Goal: Task Accomplishment & Management: Manage account settings

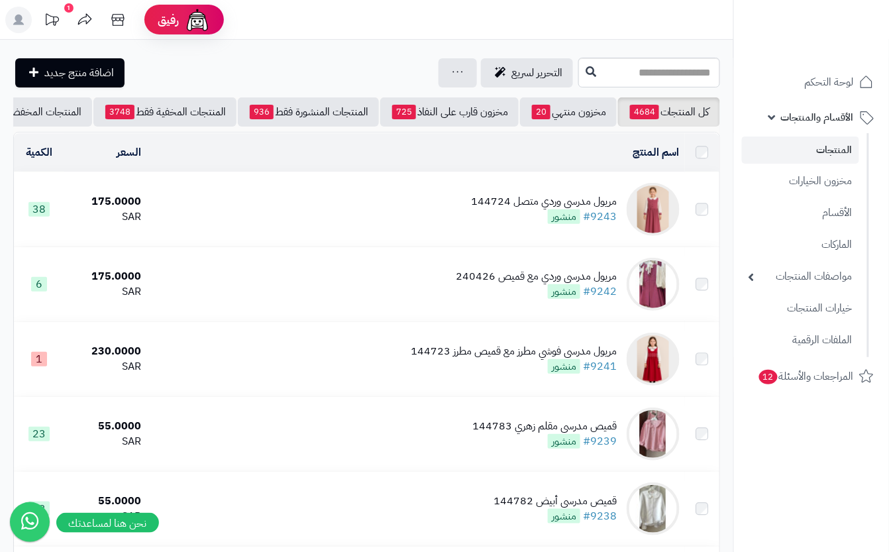
click at [429, 225] on td "مريول مدرسي وردي متصل 144724 #9243 منشور" at bounding box center [415, 209] width 538 height 74
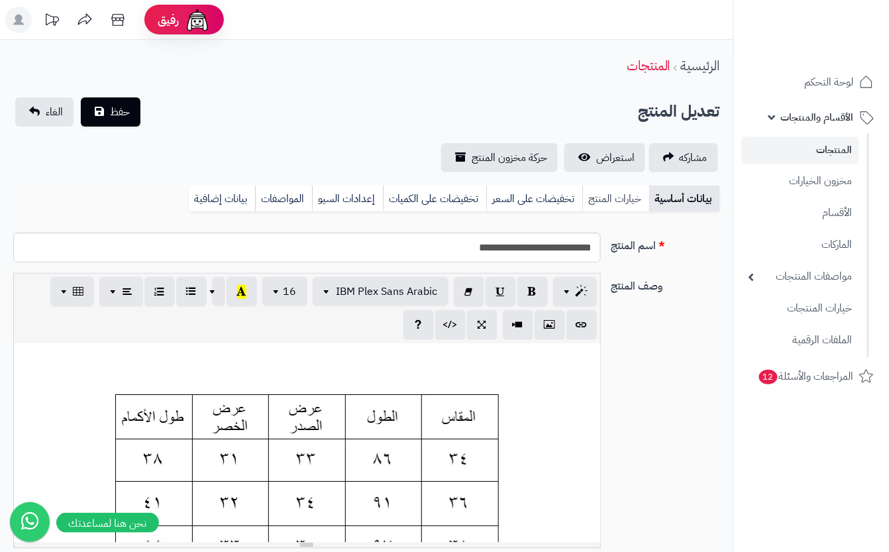
click at [593, 199] on link "خيارات المنتج" at bounding box center [615, 198] width 67 height 26
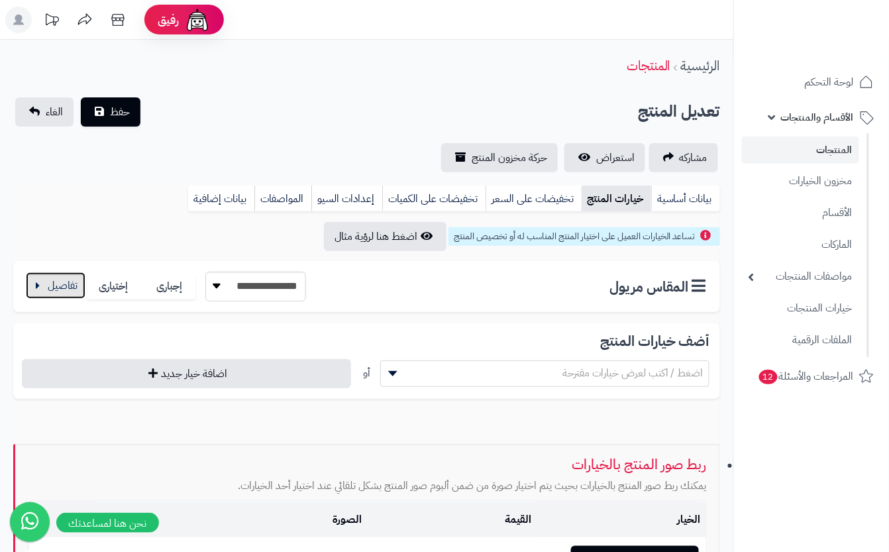
click at [77, 290] on button "button" at bounding box center [56, 285] width 60 height 26
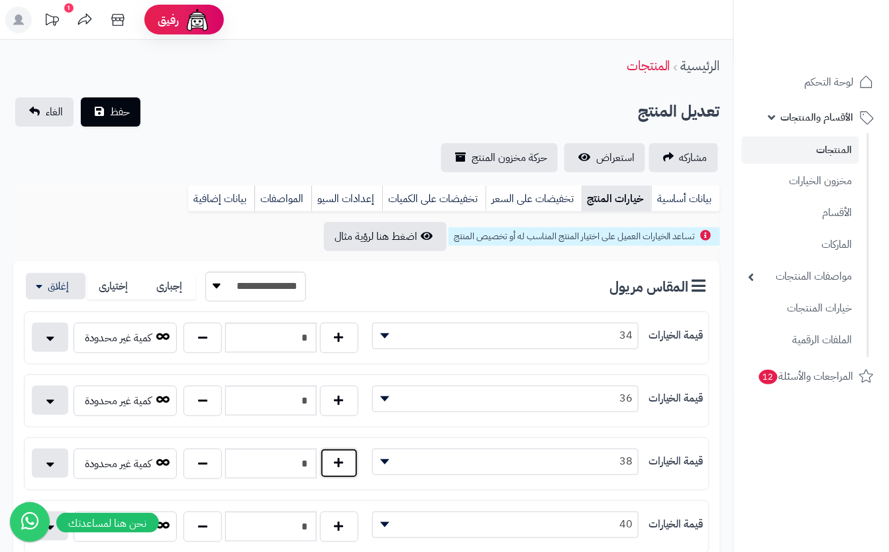
click at [351, 462] on button "button" at bounding box center [339, 463] width 38 height 30
type input "*"
click at [261, 146] on div "مشاركه استعراض حركة مخزون المنتج" at bounding box center [366, 157] width 706 height 29
click at [140, 114] on div "حفظ الغاء" at bounding box center [77, 111] width 129 height 29
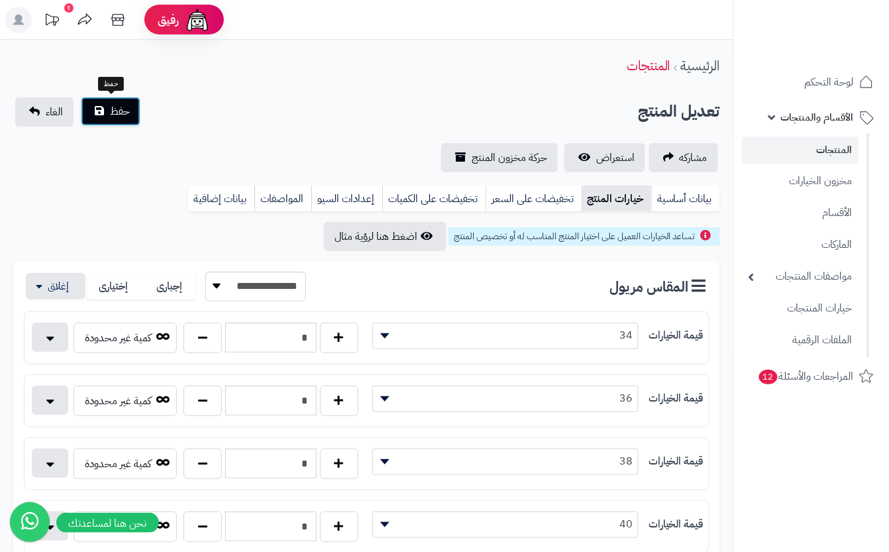
click at [117, 110] on span "حفظ" at bounding box center [120, 111] width 20 height 16
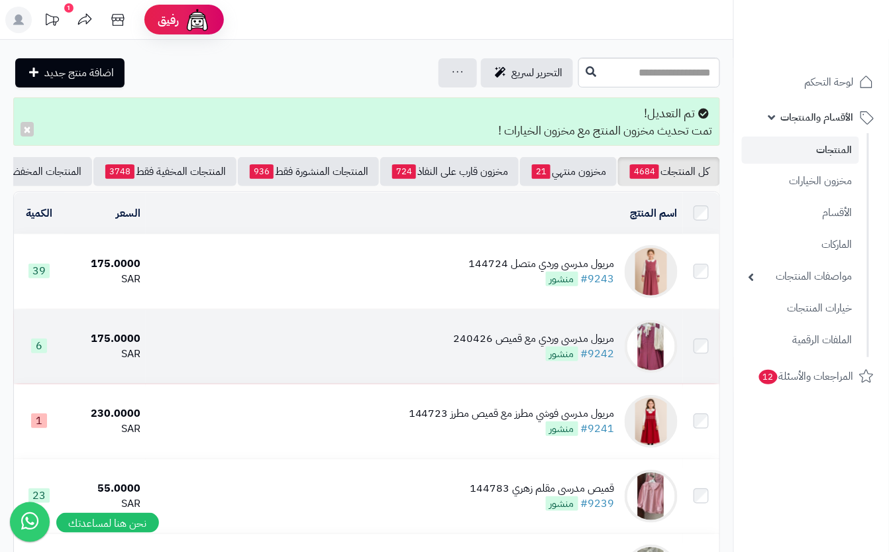
click at [446, 345] on td "مريول مدرسي وردي مع قميص 240426 #9242 منشور" at bounding box center [414, 346] width 537 height 74
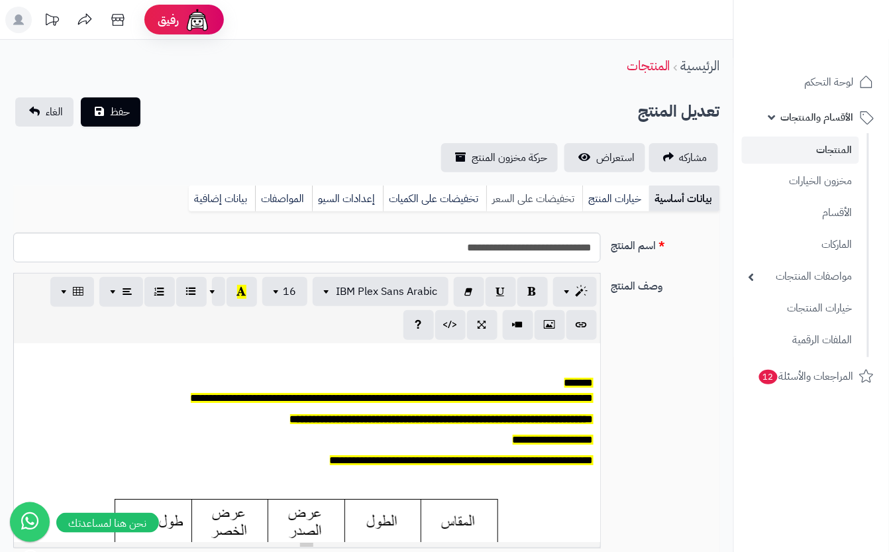
scroll to position [0, 15]
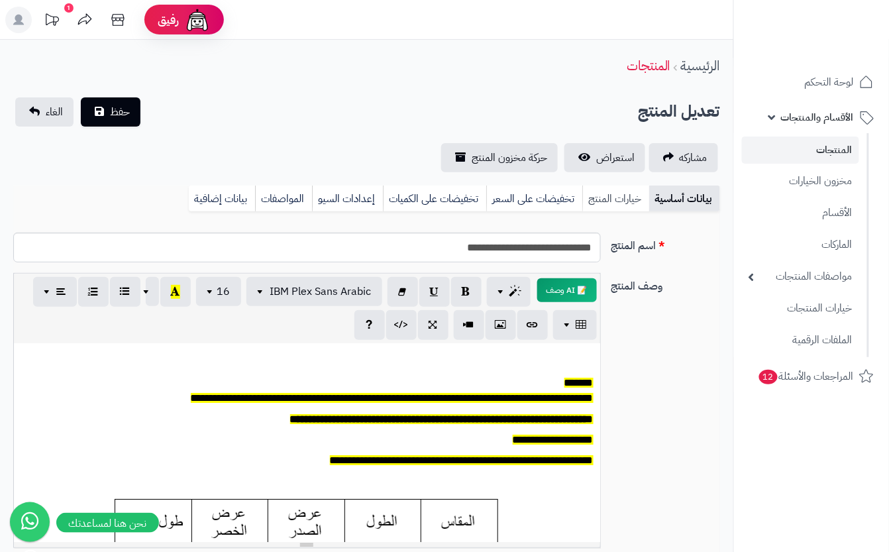
click at [626, 193] on link "خيارات المنتج" at bounding box center [615, 198] width 67 height 26
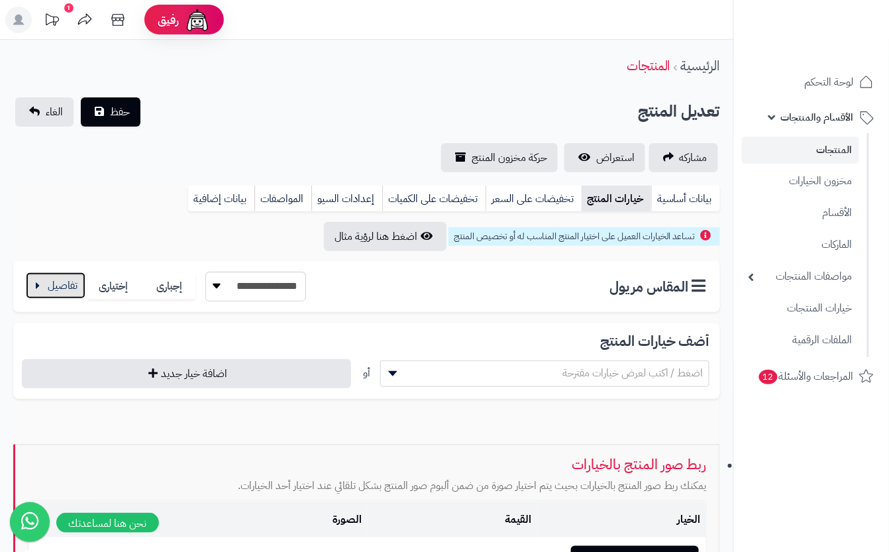
click at [70, 281] on button "button" at bounding box center [56, 285] width 60 height 26
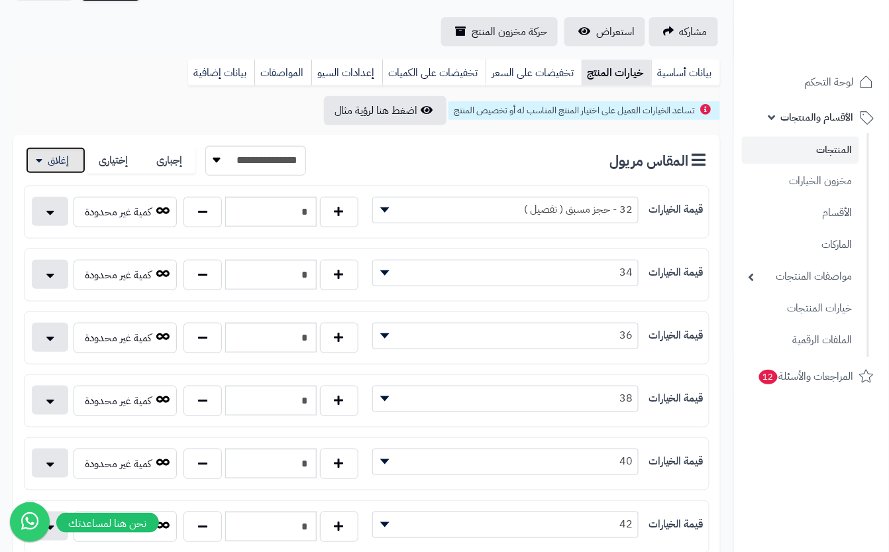
scroll to position [0, 0]
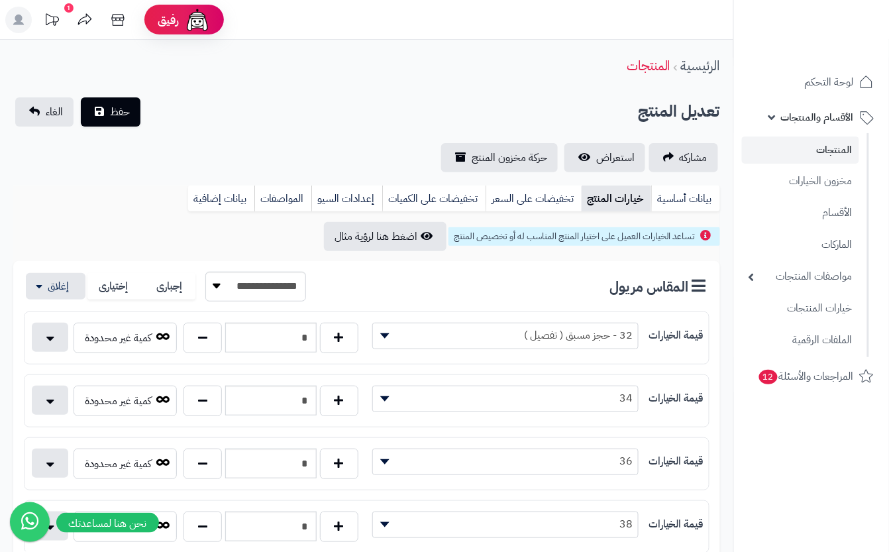
click at [275, 101] on div "تعديل المنتج حفظ الغاء" at bounding box center [366, 111] width 706 height 29
click at [120, 117] on span "حفظ" at bounding box center [120, 111] width 20 height 16
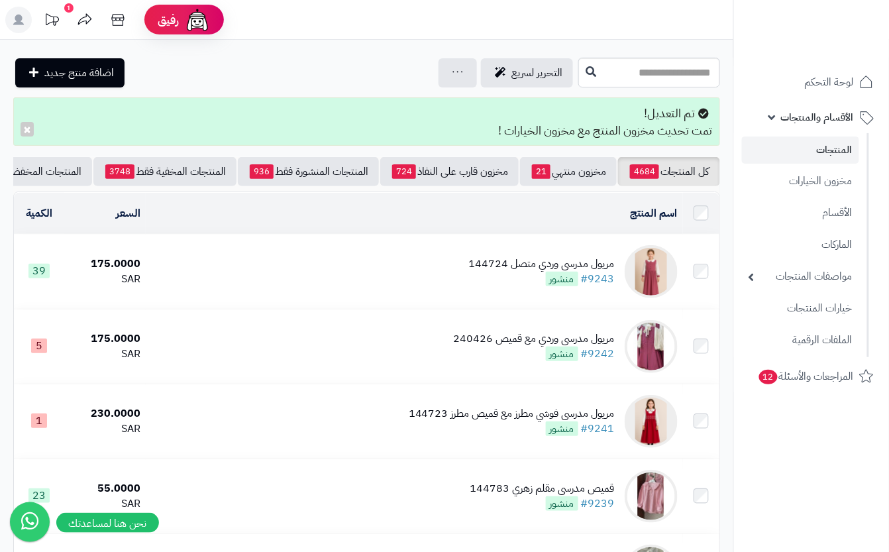
drag, startPoint x: 297, startPoint y: 203, endPoint x: 0, endPoint y: 375, distance: 343.0
click at [24, 130] on button "×" at bounding box center [27, 128] width 13 height 15
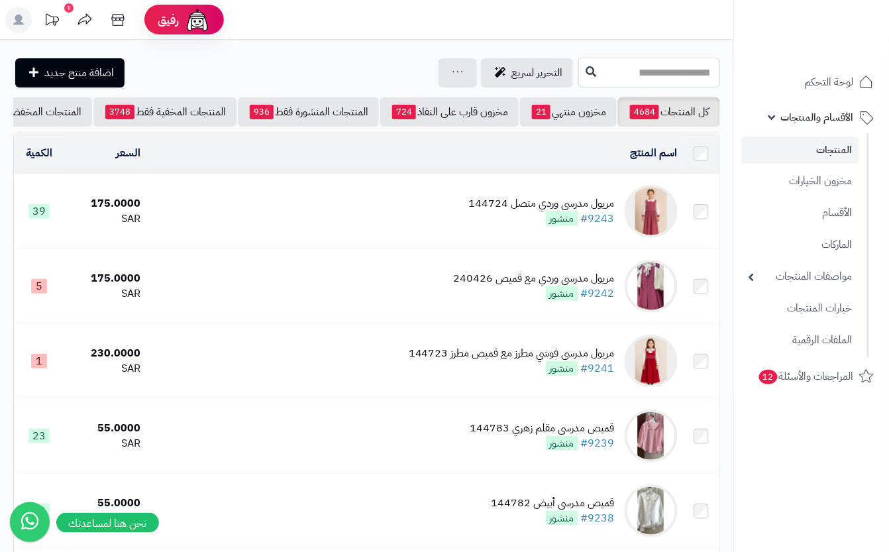
click at [578, 68] on input "text" at bounding box center [649, 73] width 142 height 30
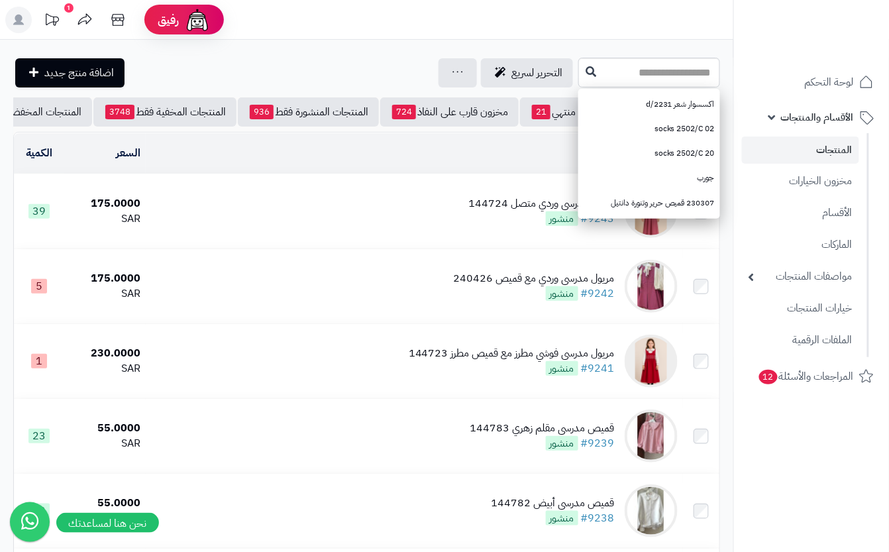
click at [430, 230] on td "مريول مدرسي وردي متصل 144724 #9243 منشور" at bounding box center [414, 211] width 537 height 74
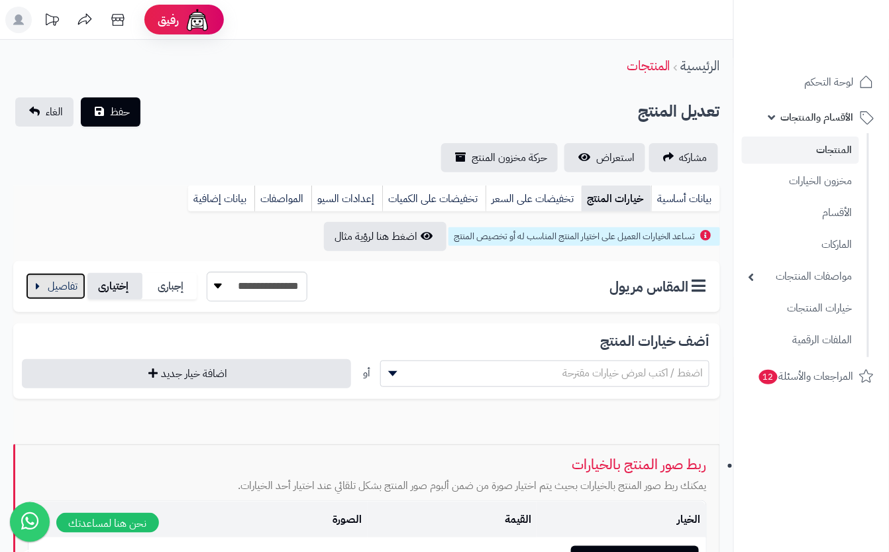
click at [54, 289] on button "button" at bounding box center [56, 286] width 60 height 26
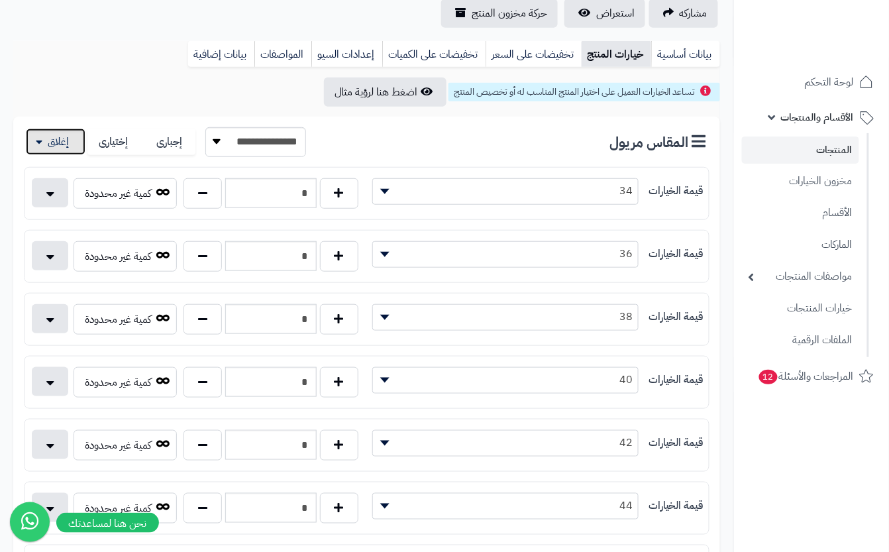
scroll to position [176, 0]
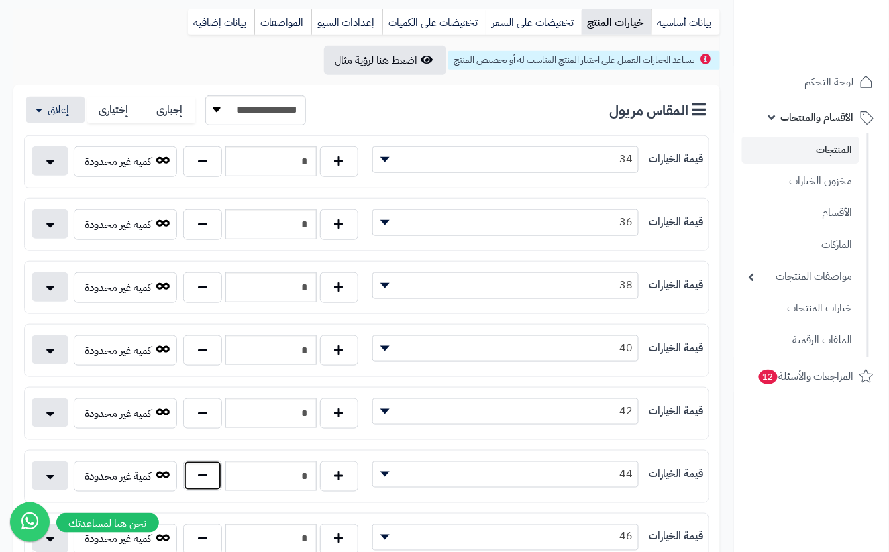
click at [201, 485] on button "button" at bounding box center [202, 475] width 38 height 30
type input "*"
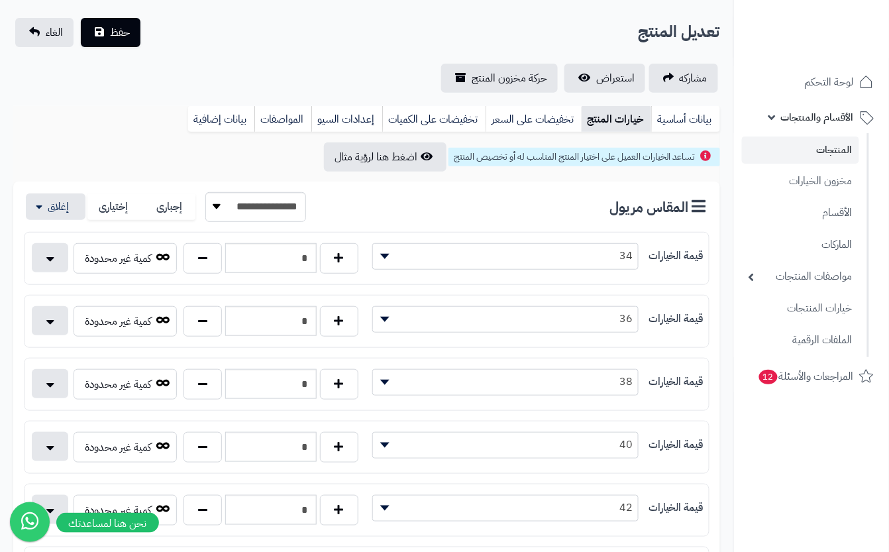
scroll to position [0, 0]
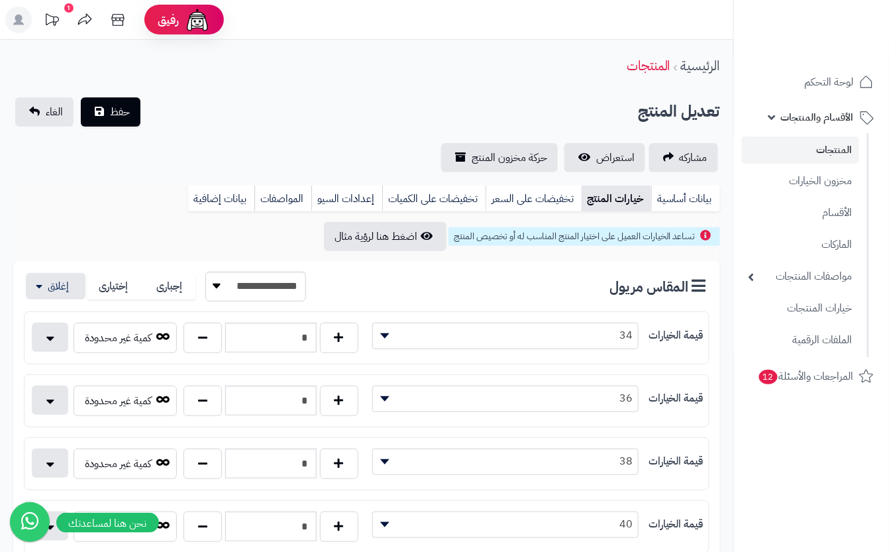
click at [194, 113] on div "تعديل المنتج حفظ الغاء" at bounding box center [366, 111] width 706 height 29
click at [115, 107] on span "حفظ" at bounding box center [120, 111] width 20 height 16
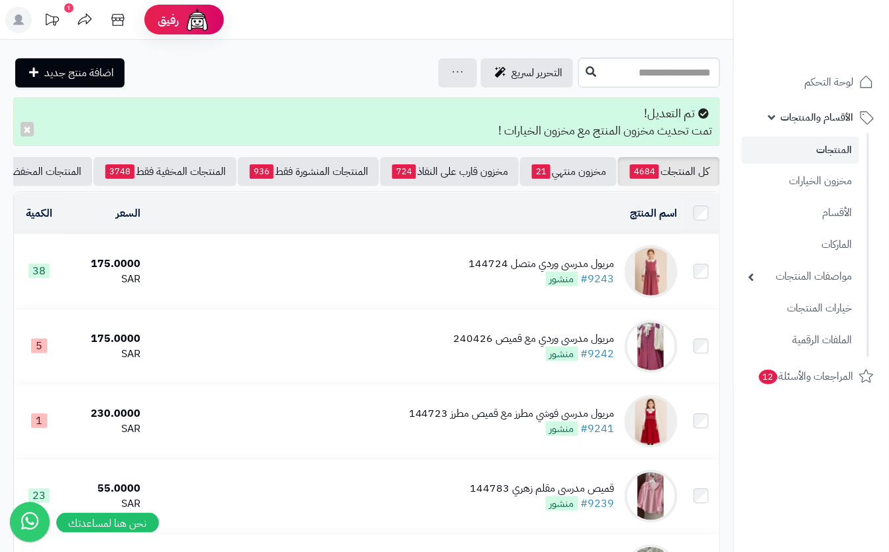
click at [503, 287] on div "مريول مدرسي وردي متصل 144724 #9243 منشور" at bounding box center [542, 271] width 146 height 30
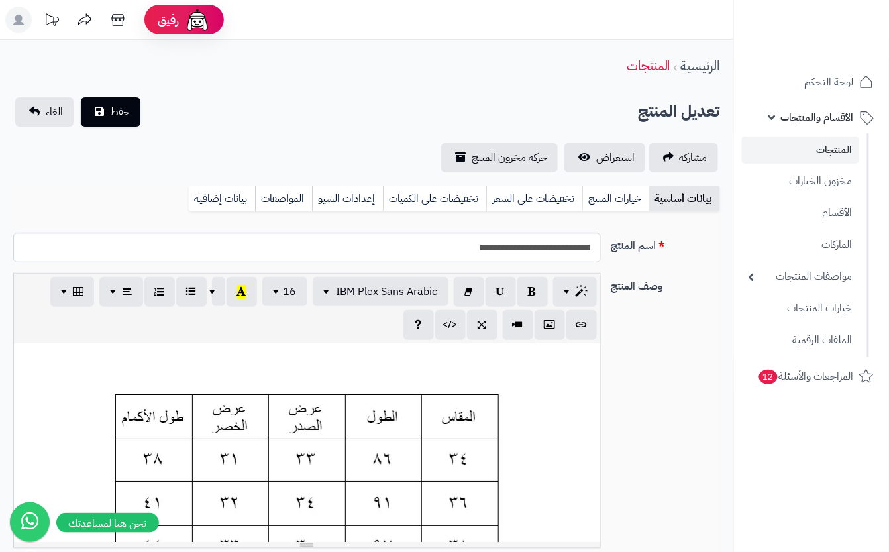
scroll to position [0, 15]
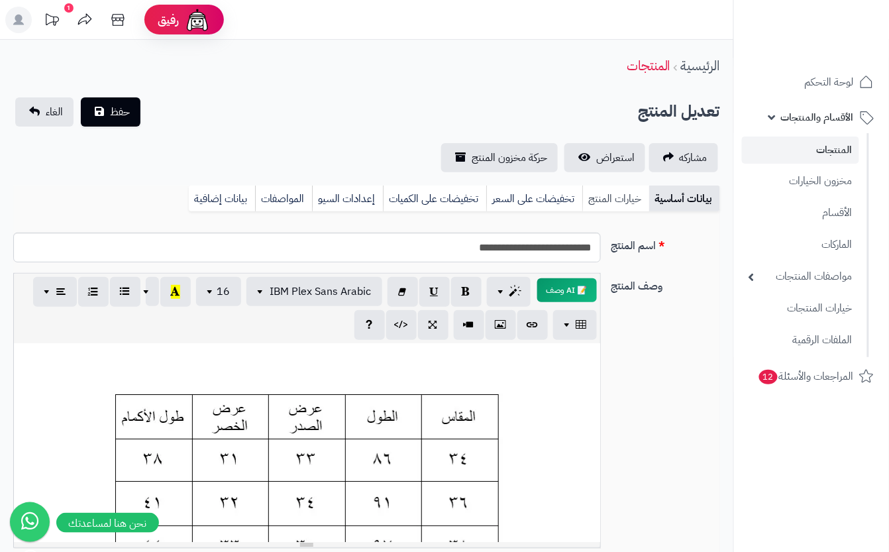
click at [603, 192] on link "خيارات المنتج" at bounding box center [615, 198] width 67 height 26
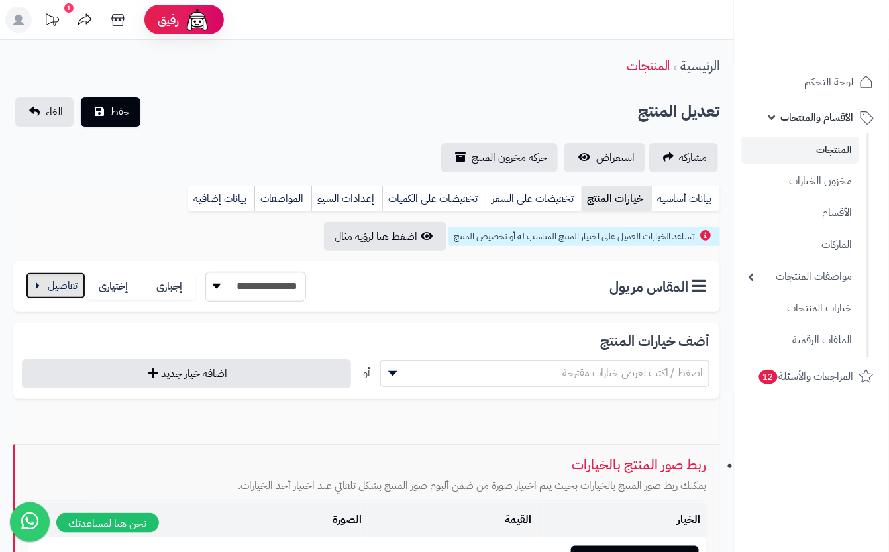
click at [57, 283] on button "button" at bounding box center [56, 285] width 60 height 26
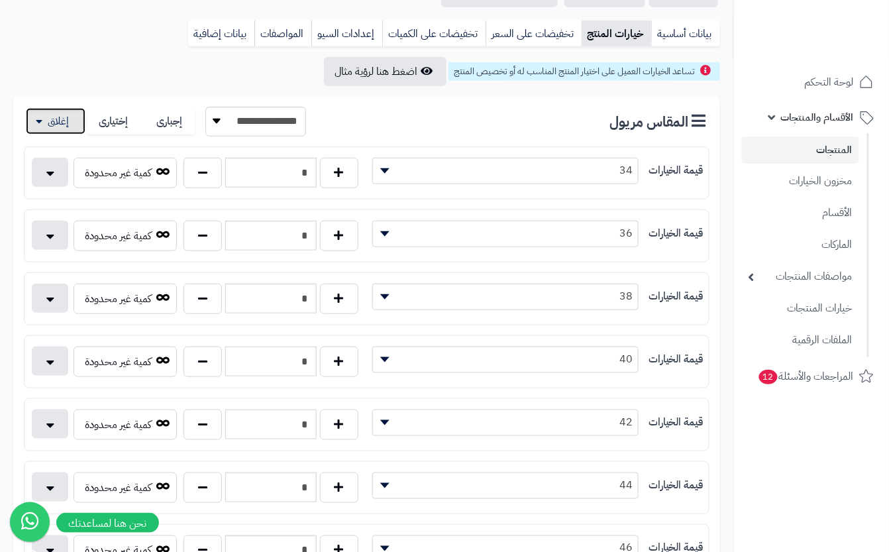
scroll to position [176, 0]
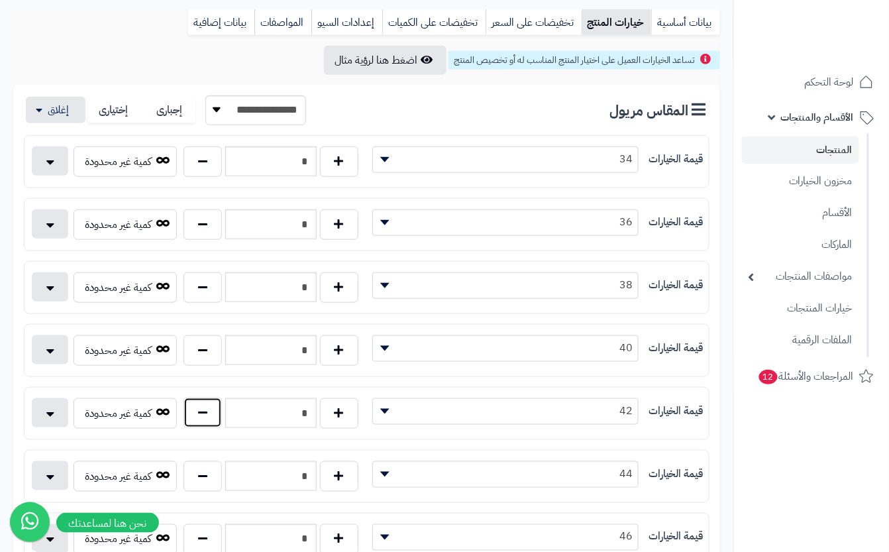
click at [204, 413] on button "button" at bounding box center [202, 412] width 38 height 30
type input "*"
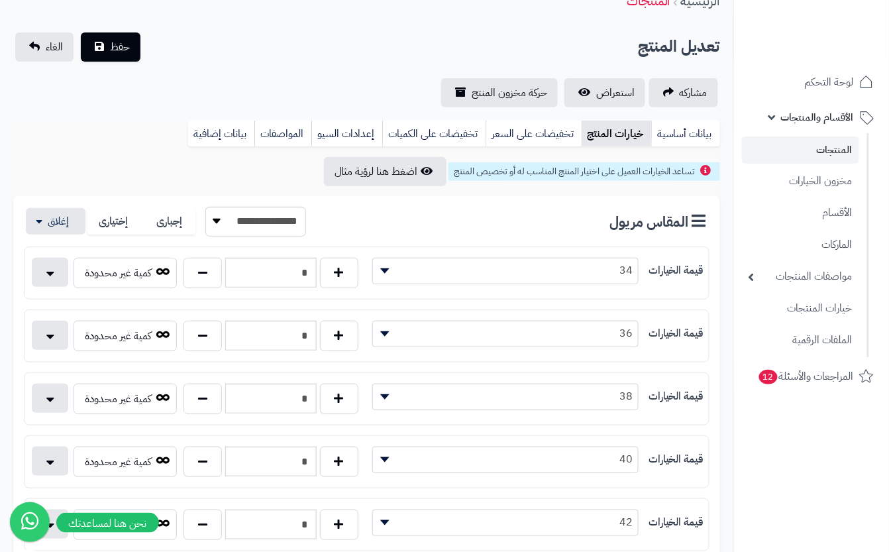
scroll to position [0, 0]
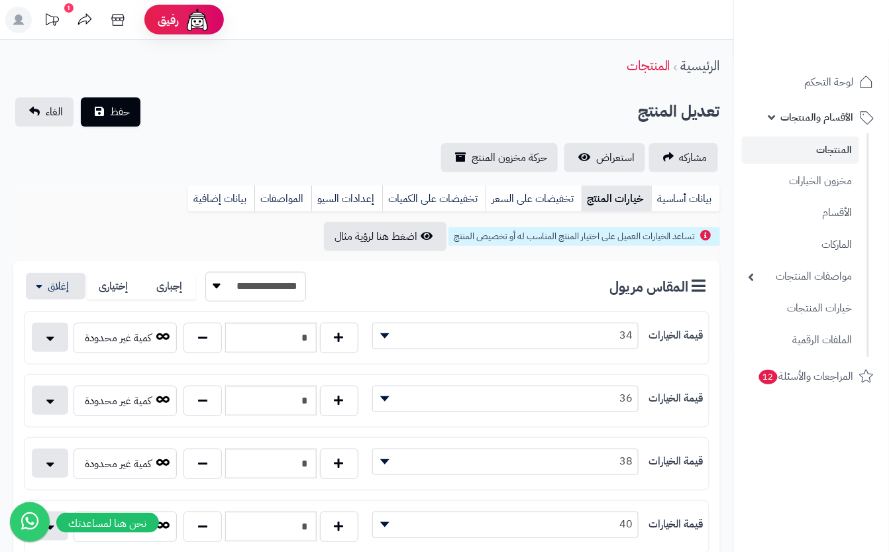
click at [230, 119] on div "تعديل المنتج حفظ الغاء" at bounding box center [366, 111] width 706 height 29
click at [122, 117] on span "حفظ" at bounding box center [120, 111] width 20 height 16
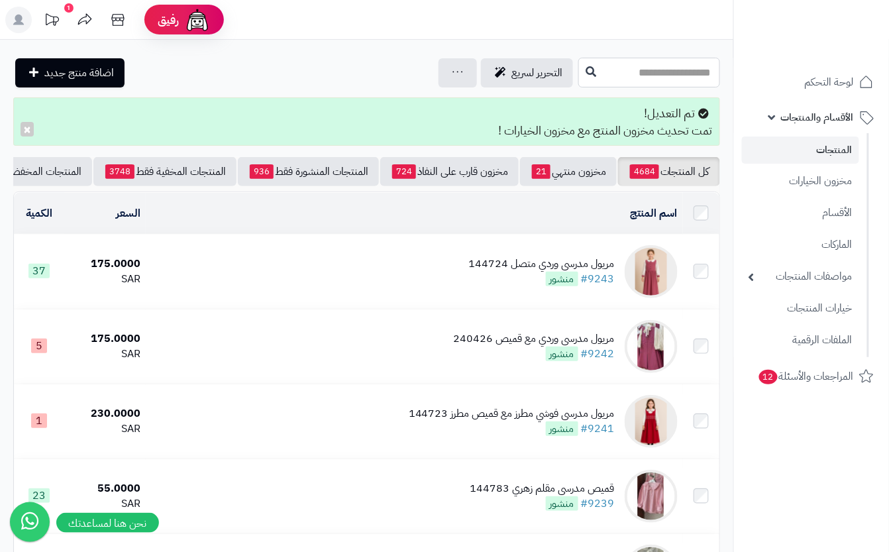
click at [600, 80] on input "text" at bounding box center [649, 73] width 142 height 30
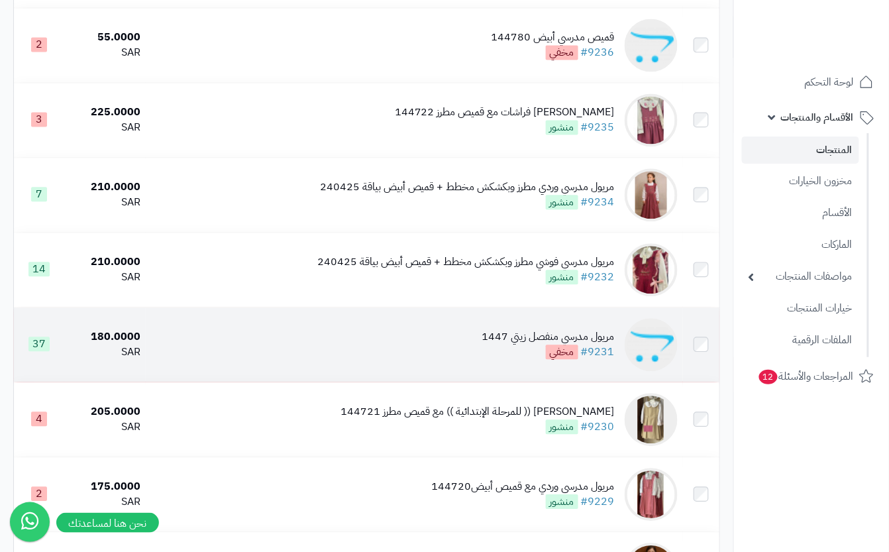
scroll to position [795, 0]
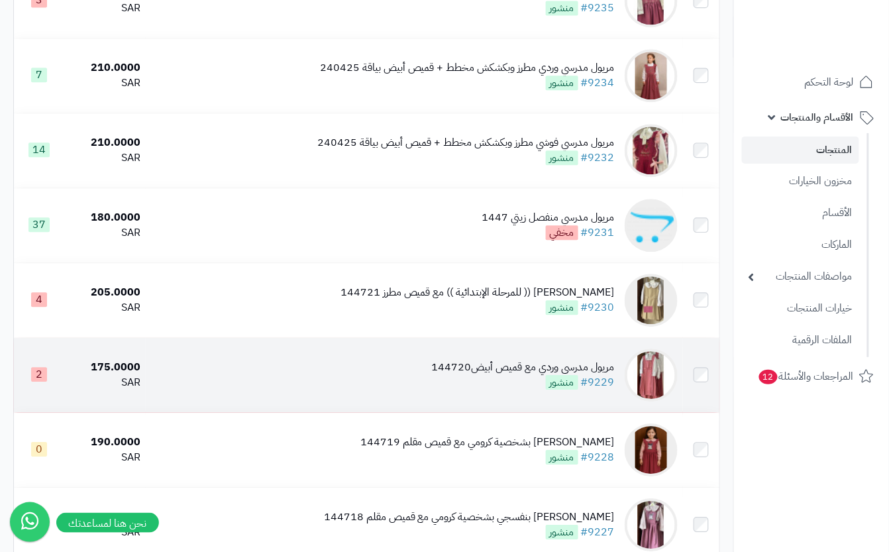
click at [499, 375] on div "مريول مدرسي وردي مع قميص أبيض144720" at bounding box center [523, 367] width 183 height 15
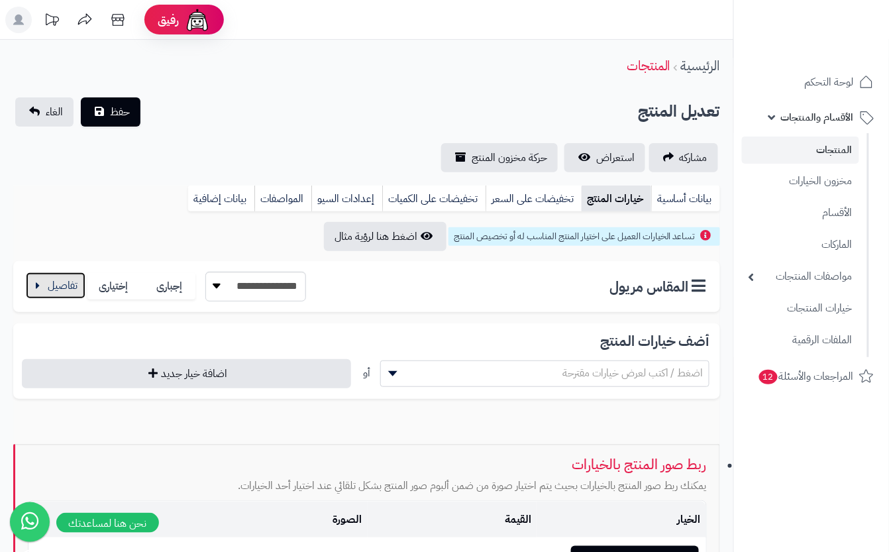
drag, startPoint x: 70, startPoint y: 287, endPoint x: 170, endPoint y: 281, distance: 100.2
click at [74, 287] on button "button" at bounding box center [56, 286] width 60 height 26
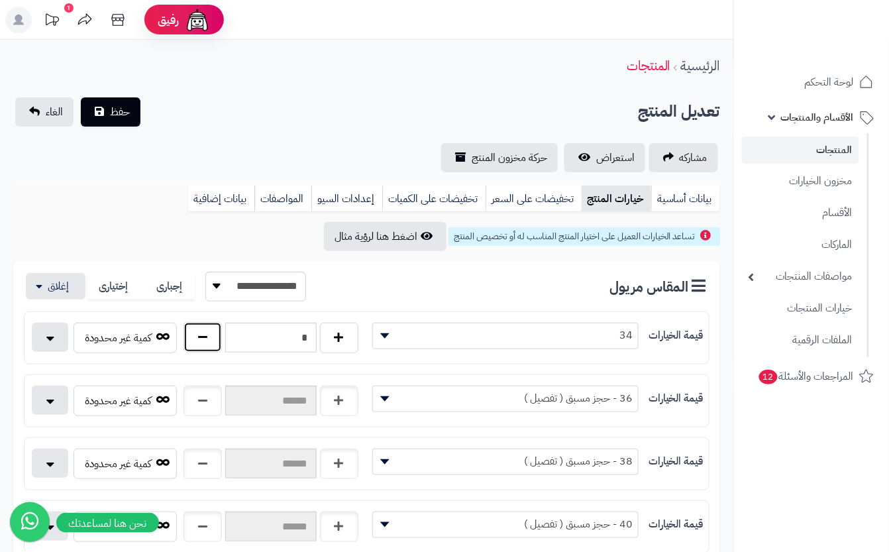
click at [202, 338] on button "button" at bounding box center [202, 337] width 38 height 30
type input "*"
click at [316, 124] on div "تعديل المنتج حفظ الغاء" at bounding box center [366, 111] width 706 height 29
click at [205, 105] on div "تعديل المنتج حفظ الغاء" at bounding box center [366, 111] width 706 height 29
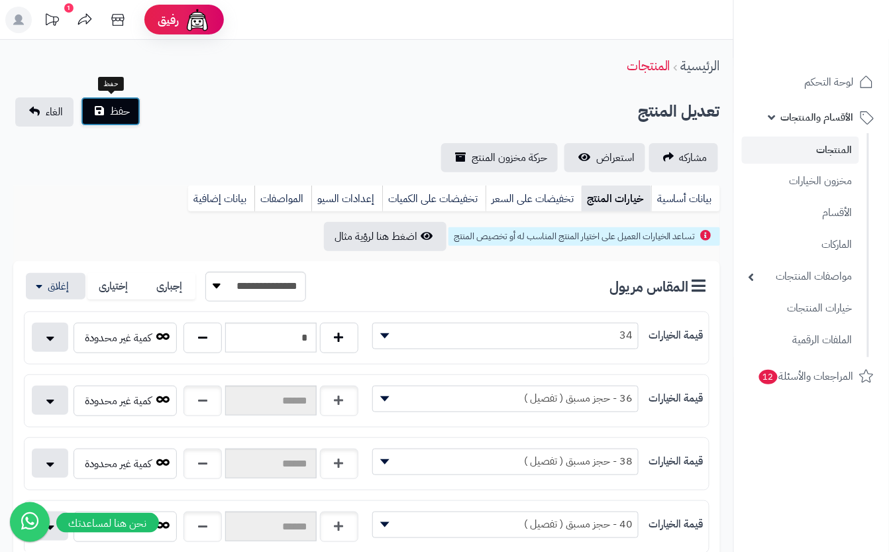
click at [101, 111] on button "حفظ" at bounding box center [111, 111] width 60 height 29
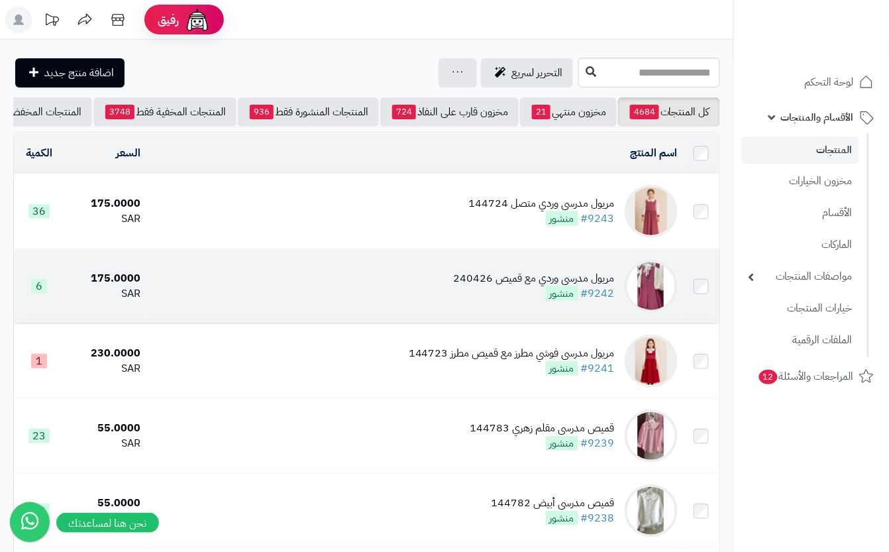
click at [336, 289] on td "مريول مدرسي وردي مع قميص 240426 #9242 منشور" at bounding box center [414, 286] width 537 height 74
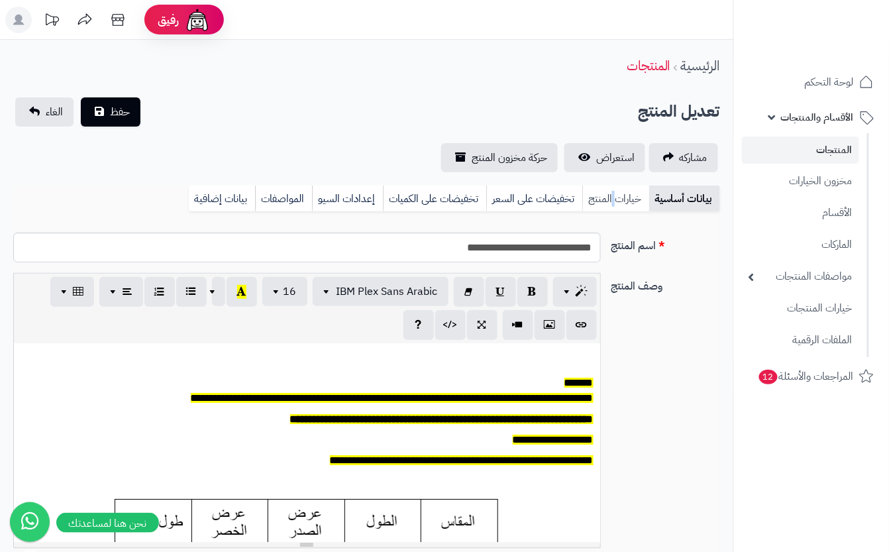
scroll to position [0, 15]
click at [613, 203] on link "خيارات المنتج" at bounding box center [615, 198] width 67 height 26
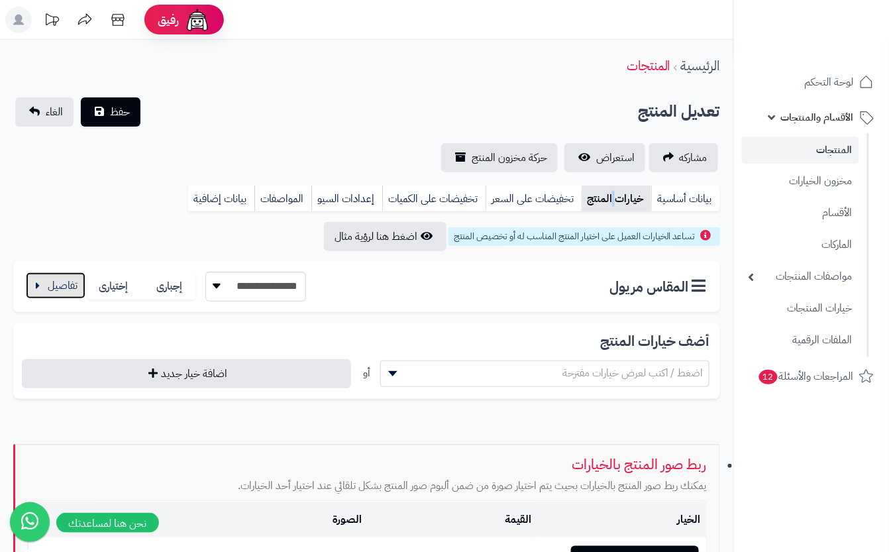
click at [67, 279] on button "button" at bounding box center [56, 285] width 60 height 26
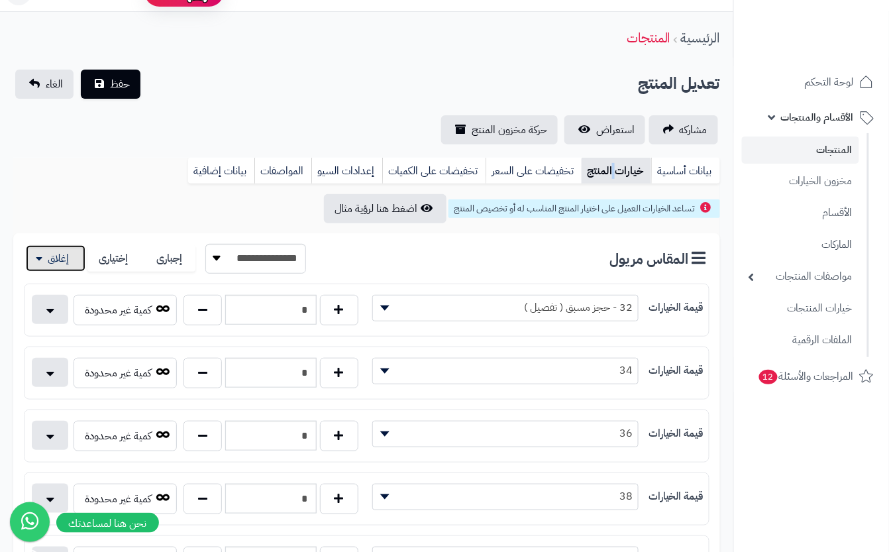
scroll to position [0, 0]
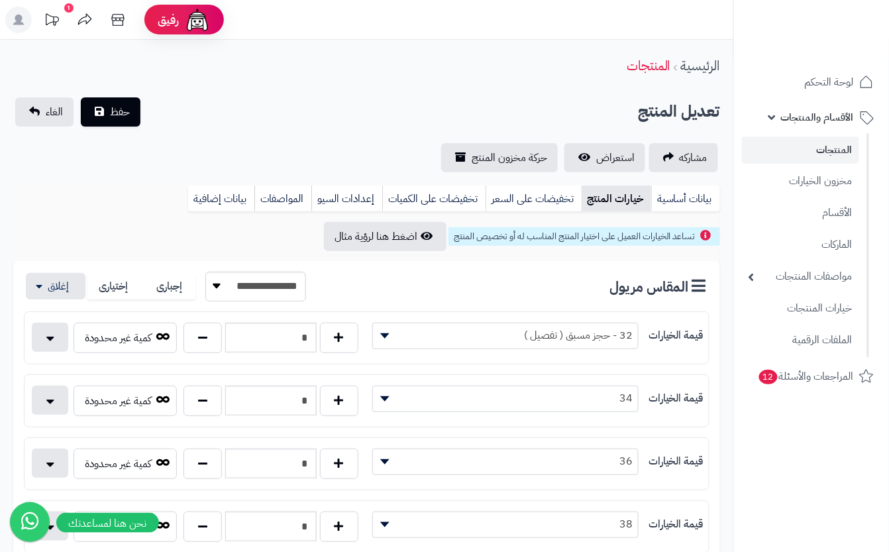
click at [260, 73] on div "الرئيسية المنتجات" at bounding box center [366, 66] width 733 height 36
click at [144, 101] on div "تعديل المنتج حفظ الغاء" at bounding box center [366, 111] width 706 height 29
click at [117, 110] on span "حفظ" at bounding box center [120, 111] width 20 height 16
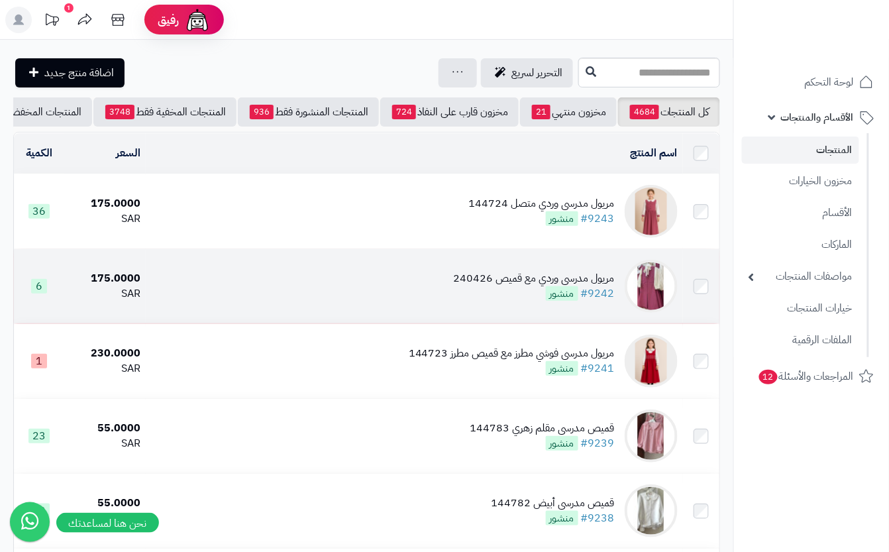
click at [411, 287] on td "مريول مدرسي وردي مع قميص 240426 #9242 منشور" at bounding box center [414, 286] width 537 height 74
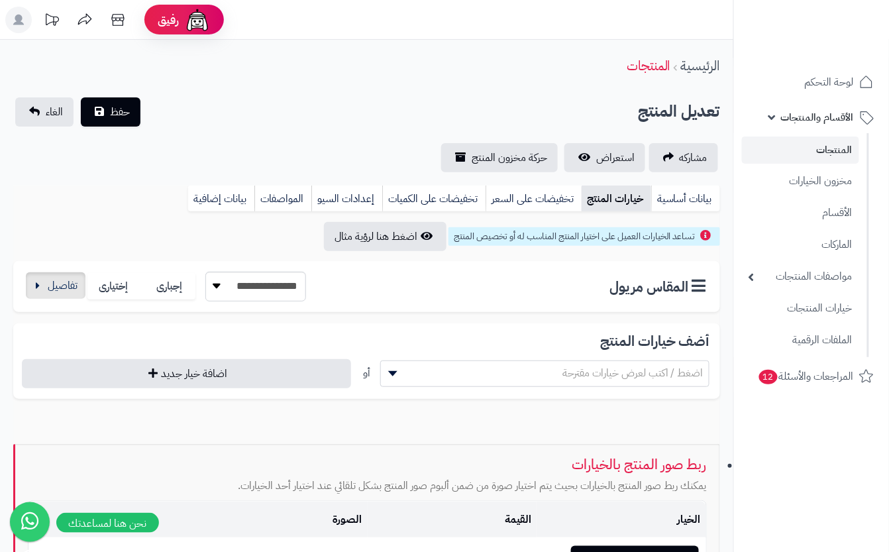
drag, startPoint x: 93, startPoint y: 273, endPoint x: 64, endPoint y: 281, distance: 30.2
click at [93, 273] on label "إختيارى" at bounding box center [114, 286] width 54 height 27
click at [17, 279] on div "**********" at bounding box center [366, 286] width 706 height 51
click at [41, 275] on button "button" at bounding box center [56, 285] width 60 height 26
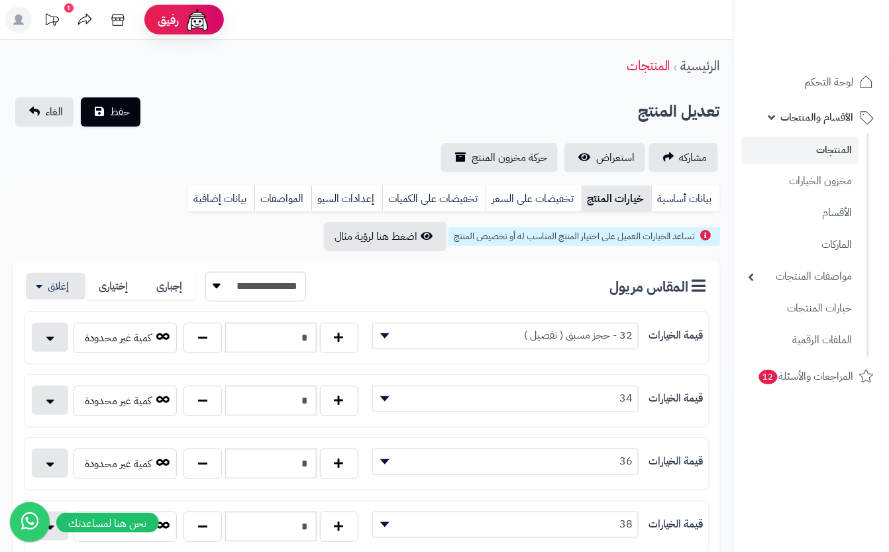
click at [114, 97] on button "حفظ" at bounding box center [111, 111] width 60 height 29
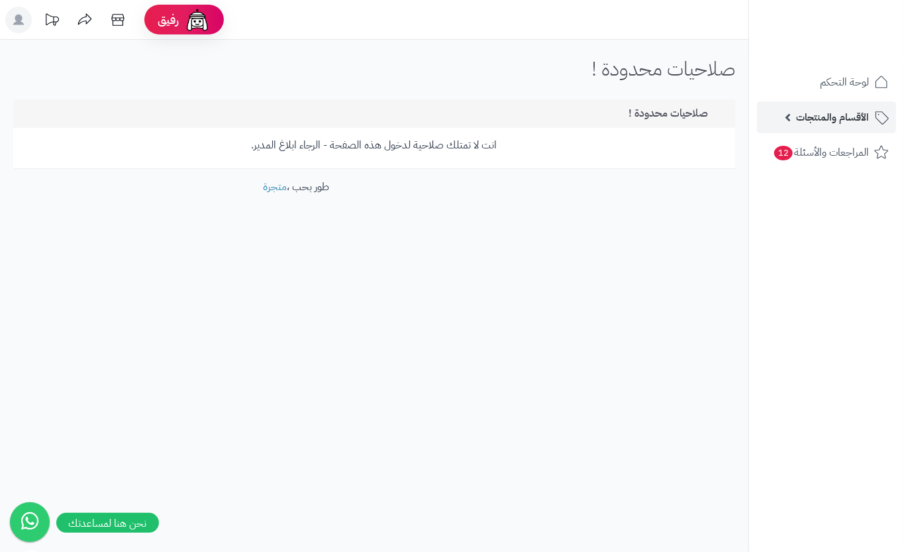
click at [848, 117] on span "الأقسام والمنتجات" at bounding box center [832, 117] width 73 height 19
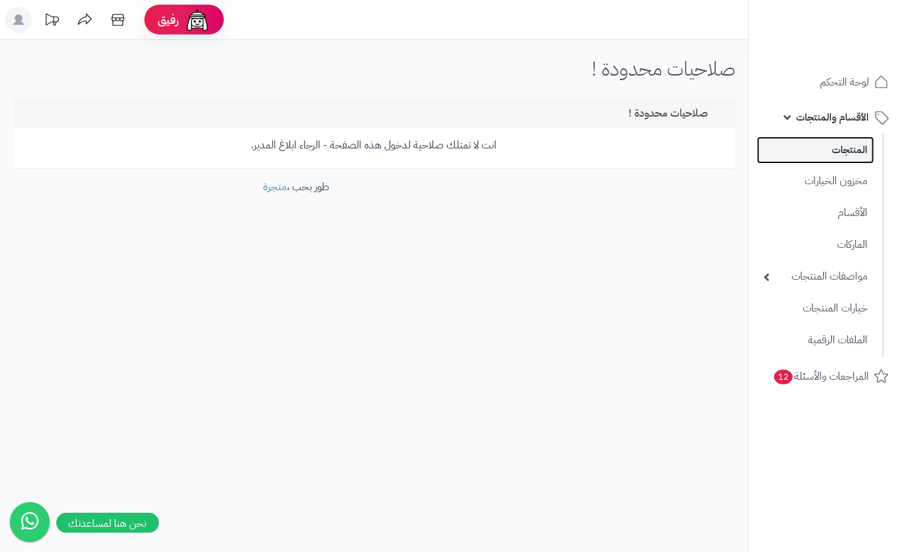
click at [845, 158] on link "المنتجات" at bounding box center [815, 149] width 117 height 27
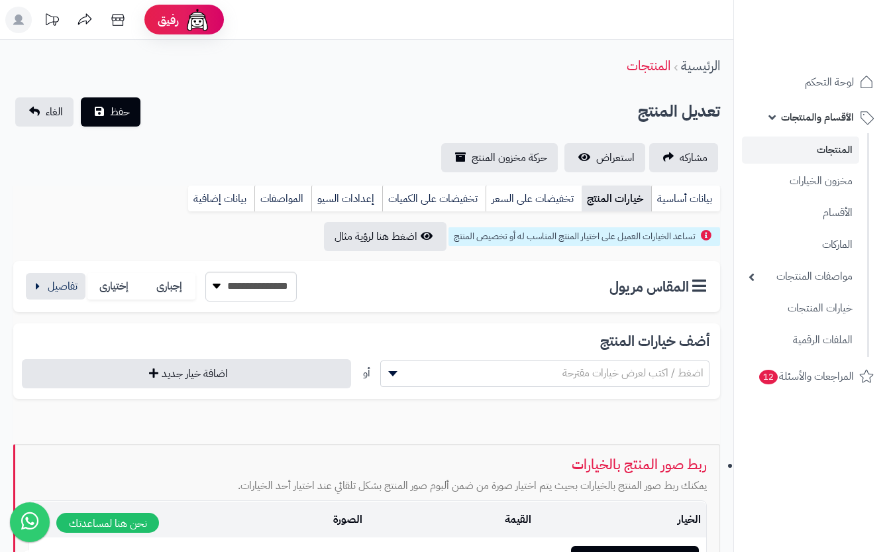
click at [633, 203] on link "خيارات المنتج" at bounding box center [616, 198] width 70 height 26
click at [59, 289] on button "button" at bounding box center [56, 285] width 60 height 26
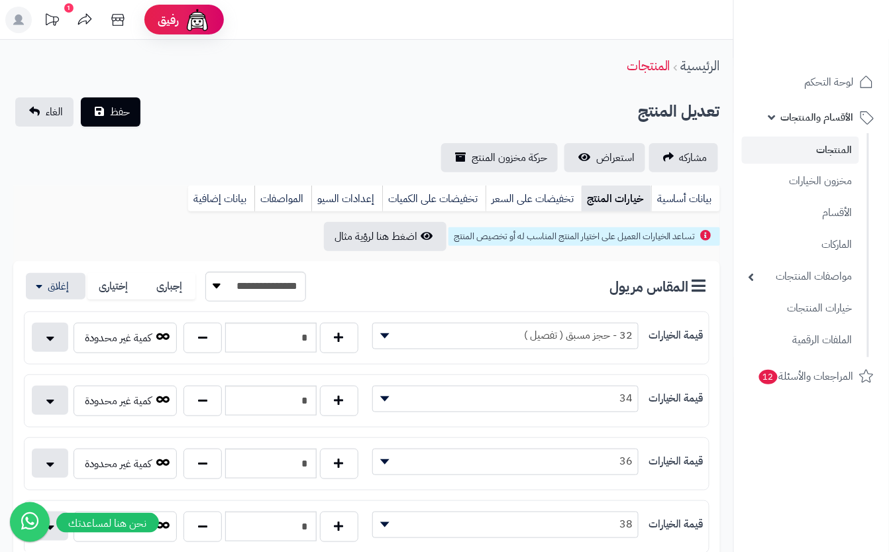
click at [297, 115] on div "تعديل المنتج حفظ الغاء" at bounding box center [366, 111] width 706 height 29
click at [125, 117] on span "حفظ" at bounding box center [120, 111] width 20 height 16
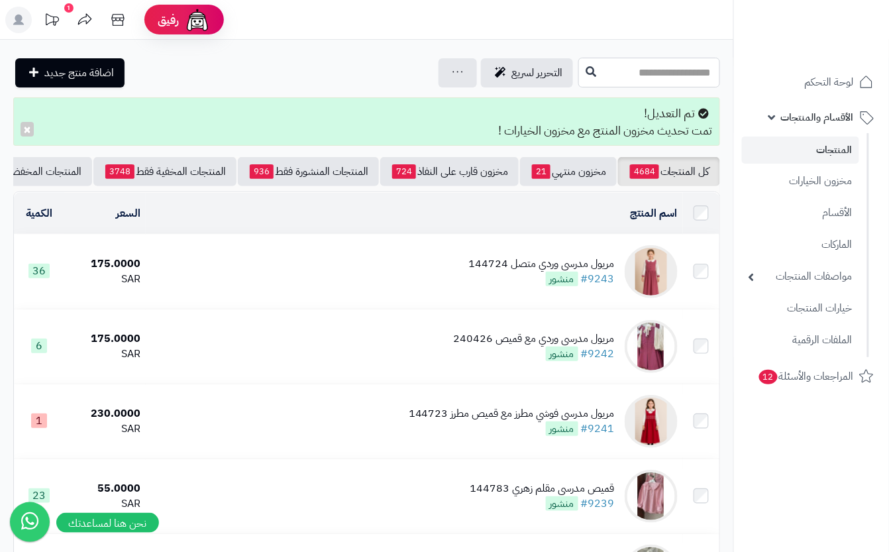
drag, startPoint x: 597, startPoint y: 72, endPoint x: 604, endPoint y: 65, distance: 9.4
click at [597, 72] on input "text" at bounding box center [649, 73] width 142 height 30
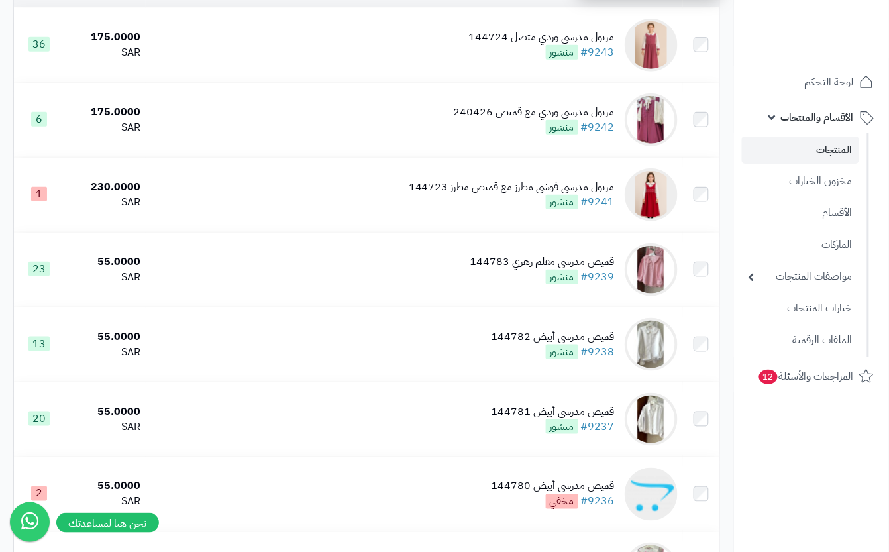
scroll to position [242, 0]
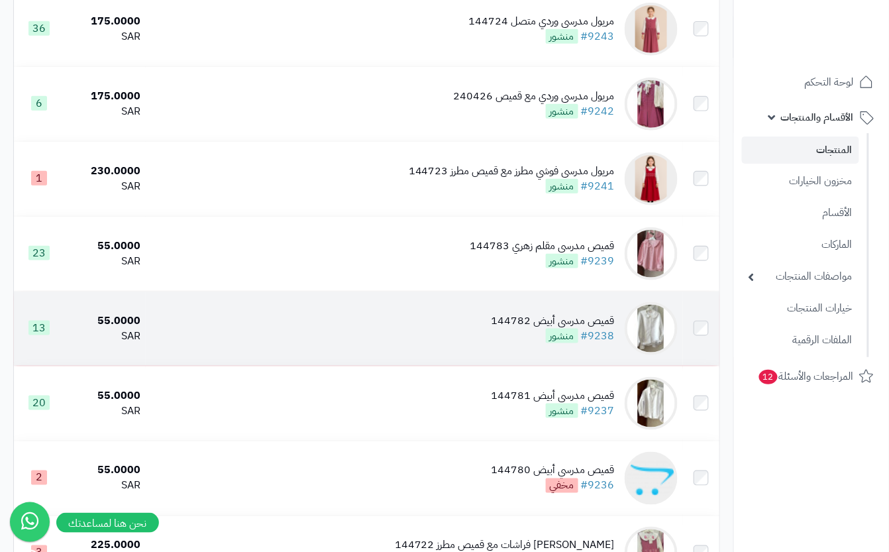
click at [499, 365] on td "قميص مدرسي أبيض 144782 #9238 منشور" at bounding box center [414, 328] width 537 height 74
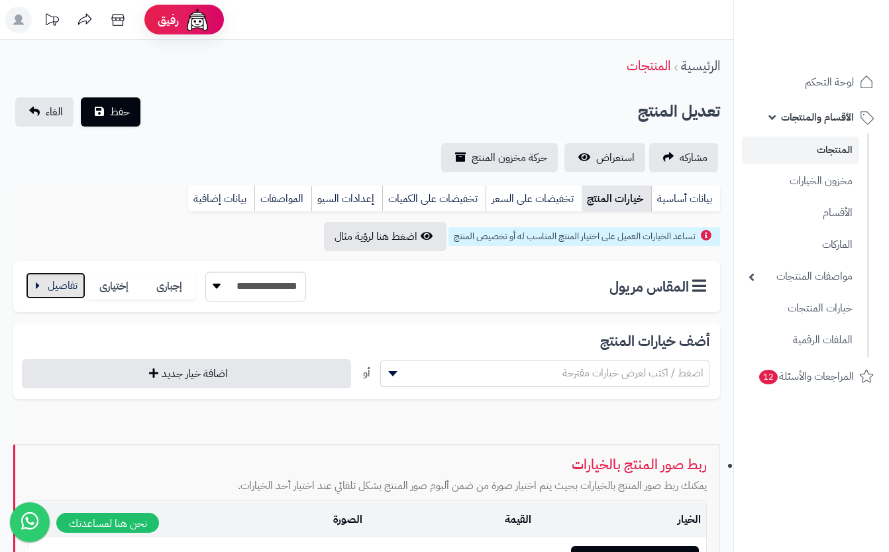
click at [62, 285] on button "button" at bounding box center [56, 285] width 60 height 26
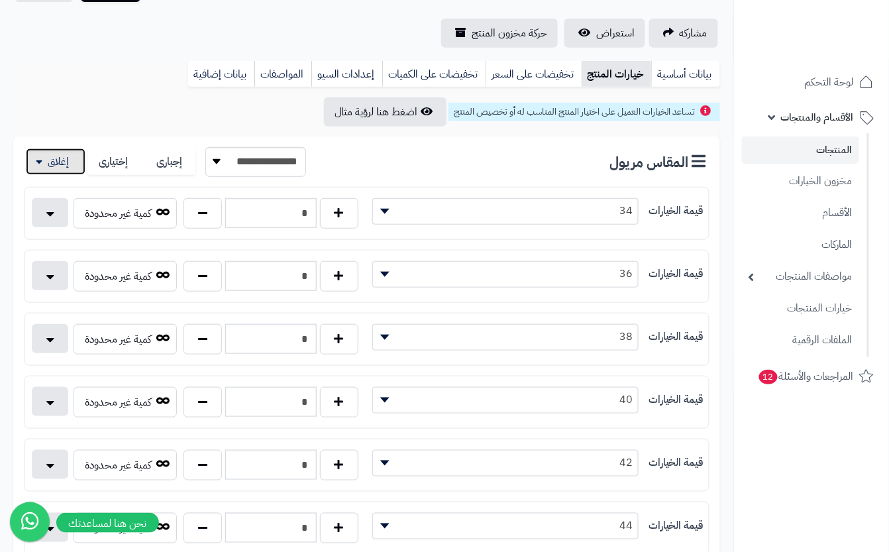
scroll to position [353, 0]
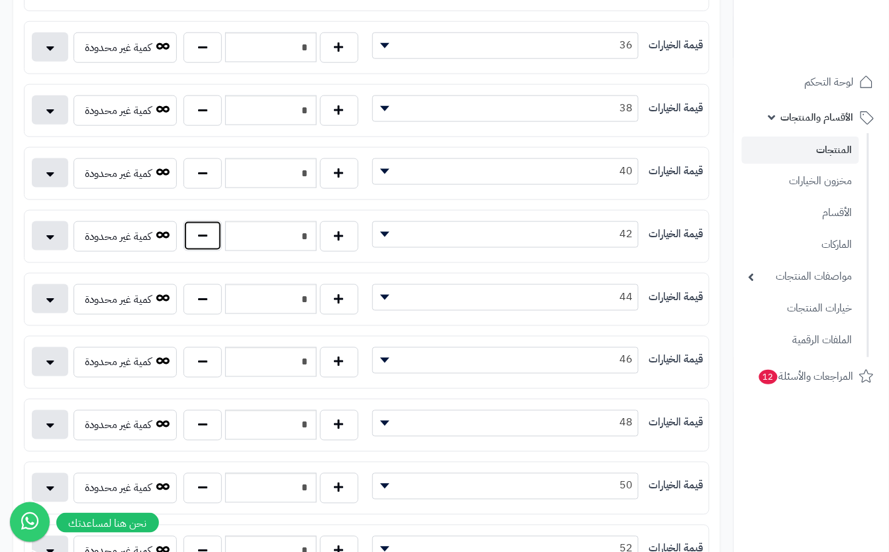
click at [197, 236] on button "button" at bounding box center [202, 235] width 38 height 30
type input "*"
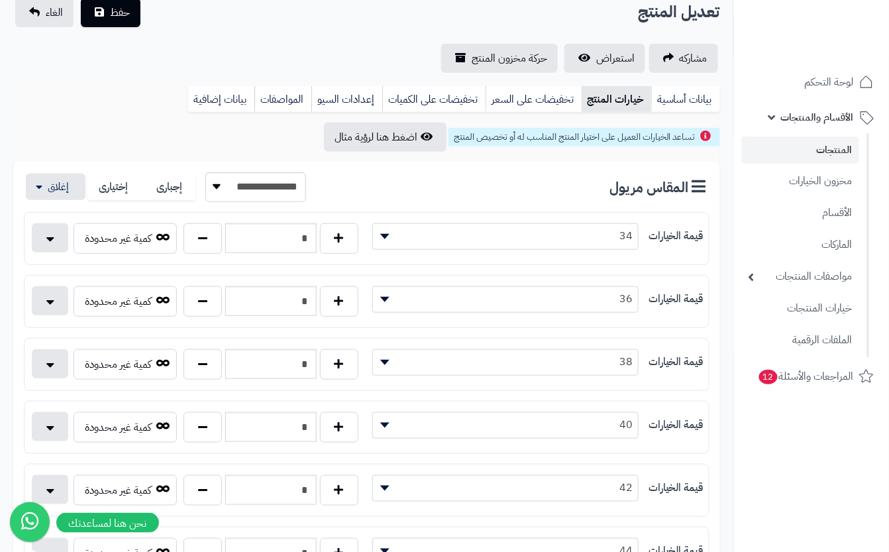
scroll to position [0, 0]
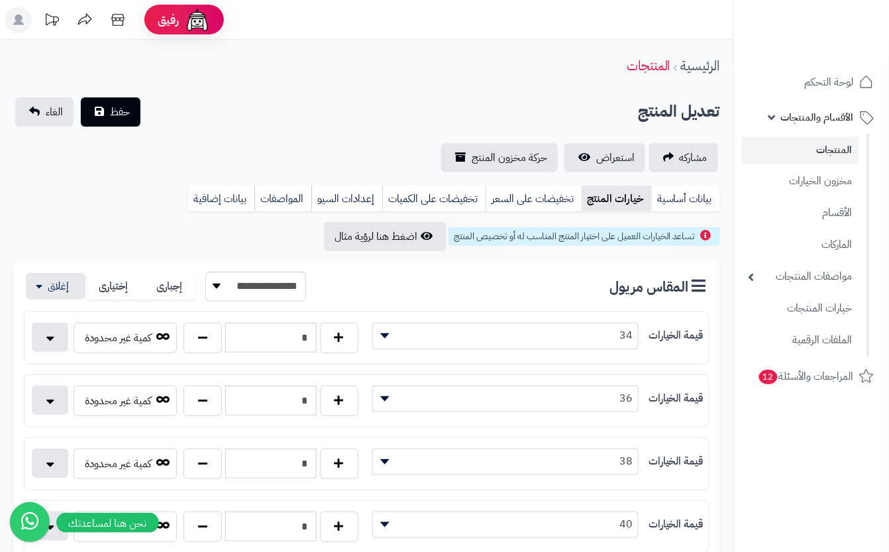
click at [115, 107] on span "حفظ" at bounding box center [120, 111] width 20 height 16
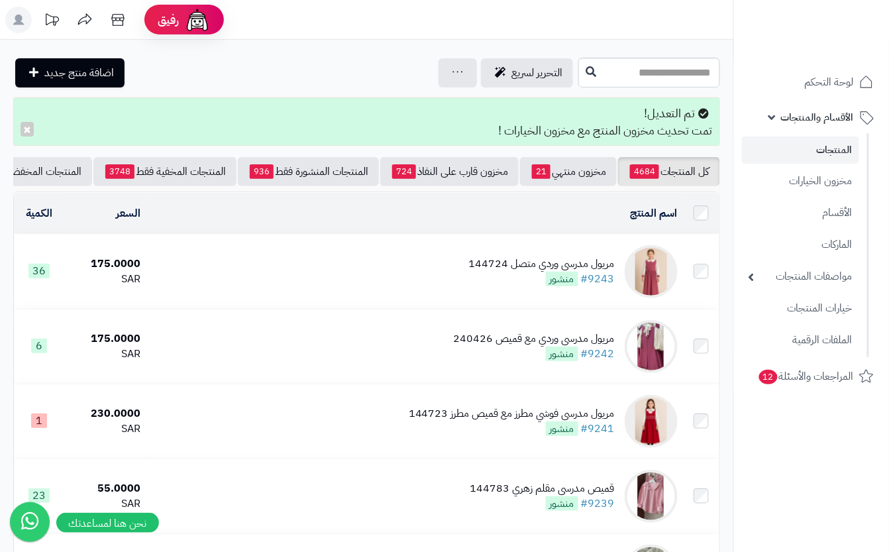
click at [499, 301] on td "مريول مدرسي وردي متصل 144724 #9243 منشور" at bounding box center [414, 271] width 537 height 74
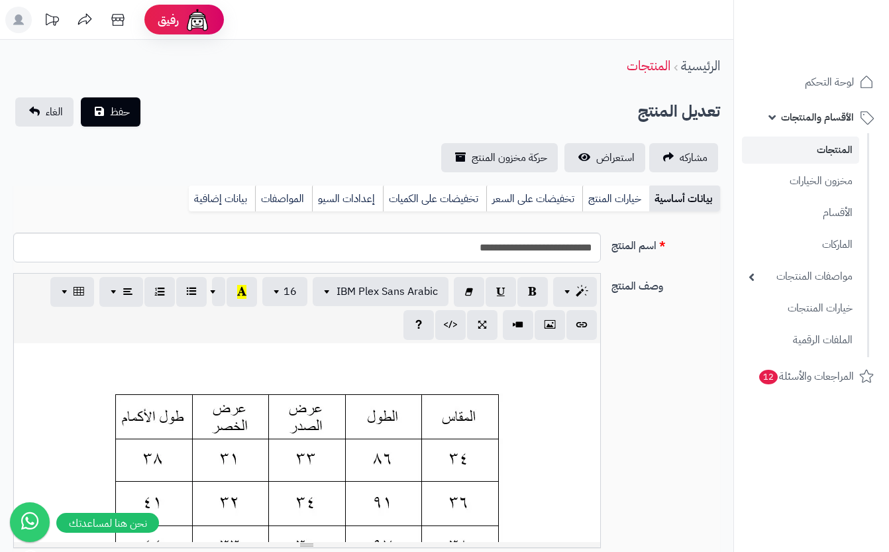
click at [599, 208] on link "خيارات المنتج" at bounding box center [615, 198] width 67 height 26
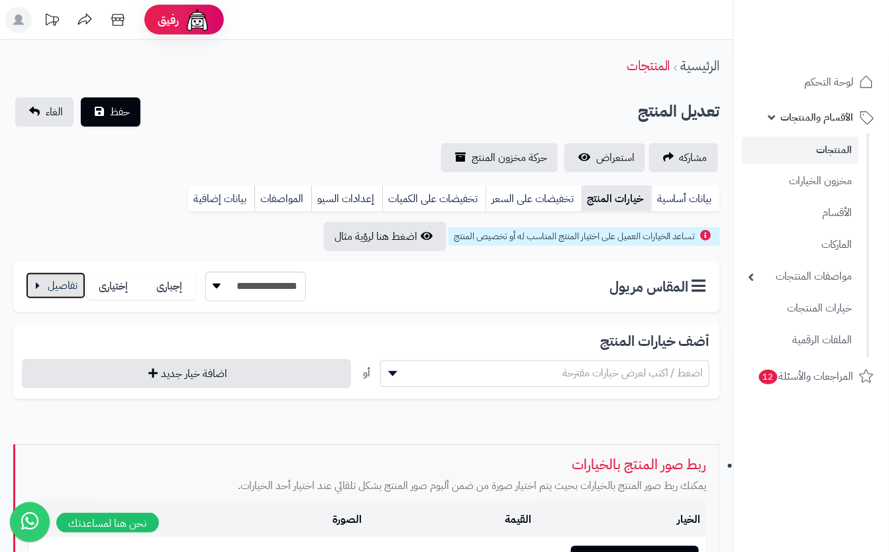
click at [59, 281] on button "button" at bounding box center [56, 285] width 60 height 26
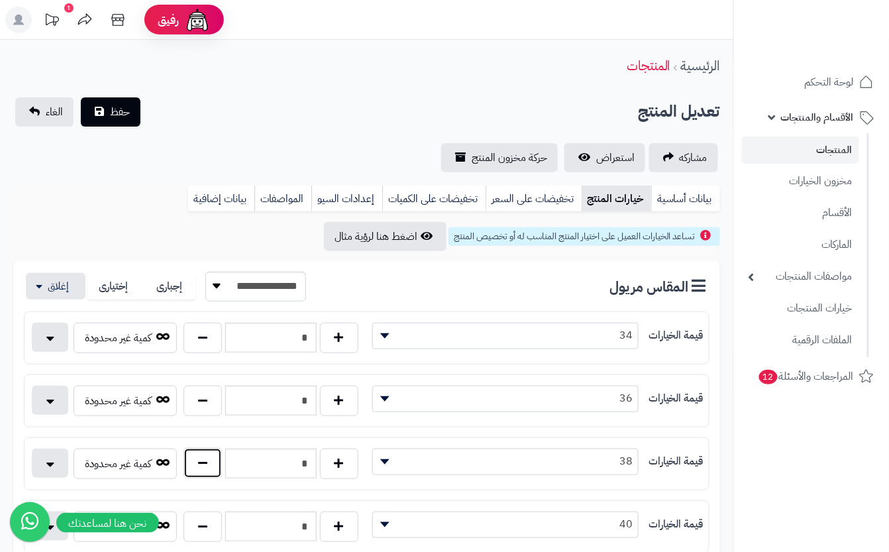
click at [197, 469] on button "button" at bounding box center [202, 463] width 38 height 30
type input "*"
click at [252, 151] on div "مشاركه استعراض حركة مخزون المنتج" at bounding box center [366, 157] width 706 height 29
click at [133, 120] on button "حفظ" at bounding box center [111, 111] width 60 height 29
